Goal: Information Seeking & Learning: Learn about a topic

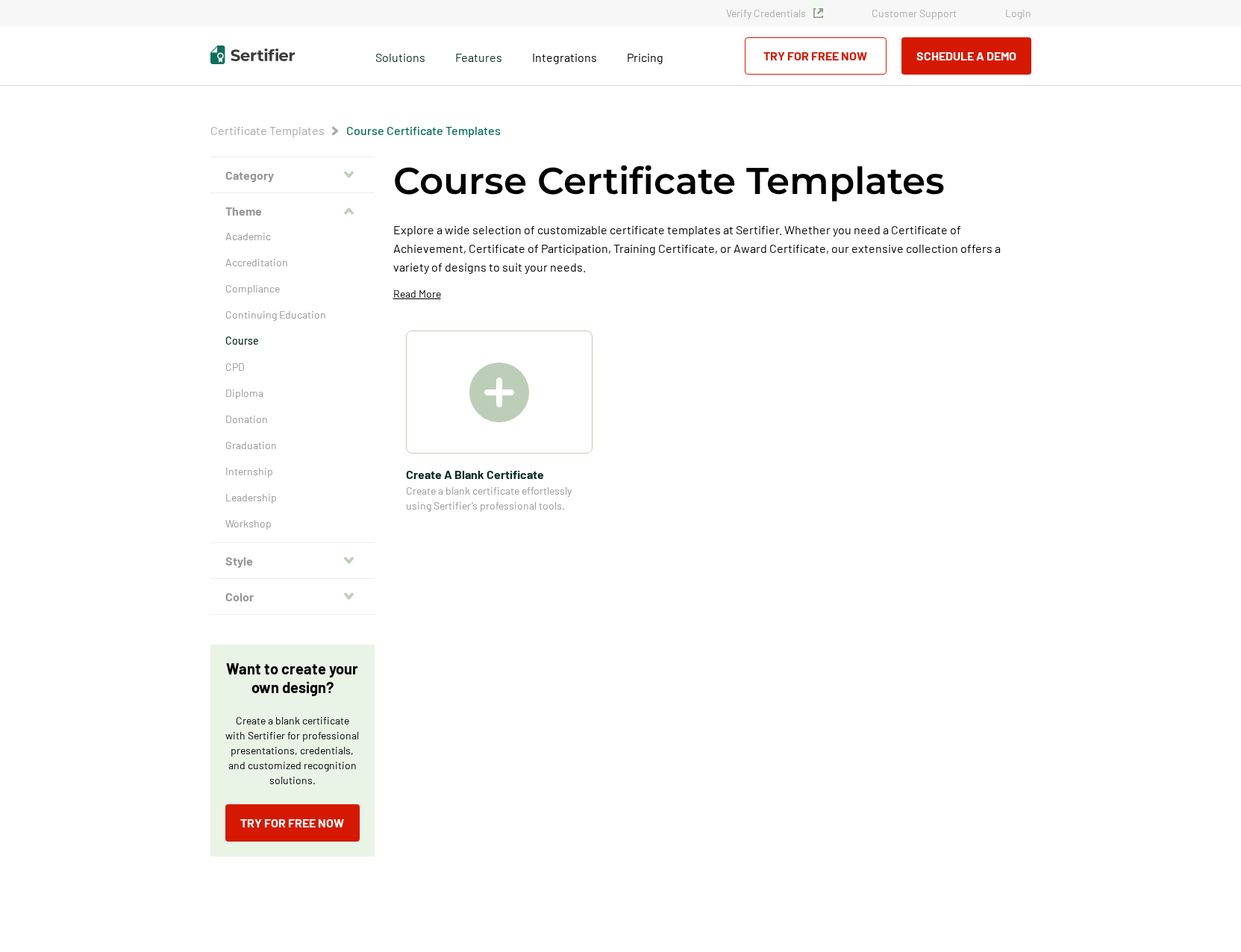
click at [252, 40] on div "Solutions Features Integrations Pricing Schedule a Demo Try for Free Now" at bounding box center [620, 56] width 895 height 60
click at [262, 53] on img at bounding box center [252, 54] width 84 height 18
